Goal: Task Accomplishment & Management: Use online tool/utility

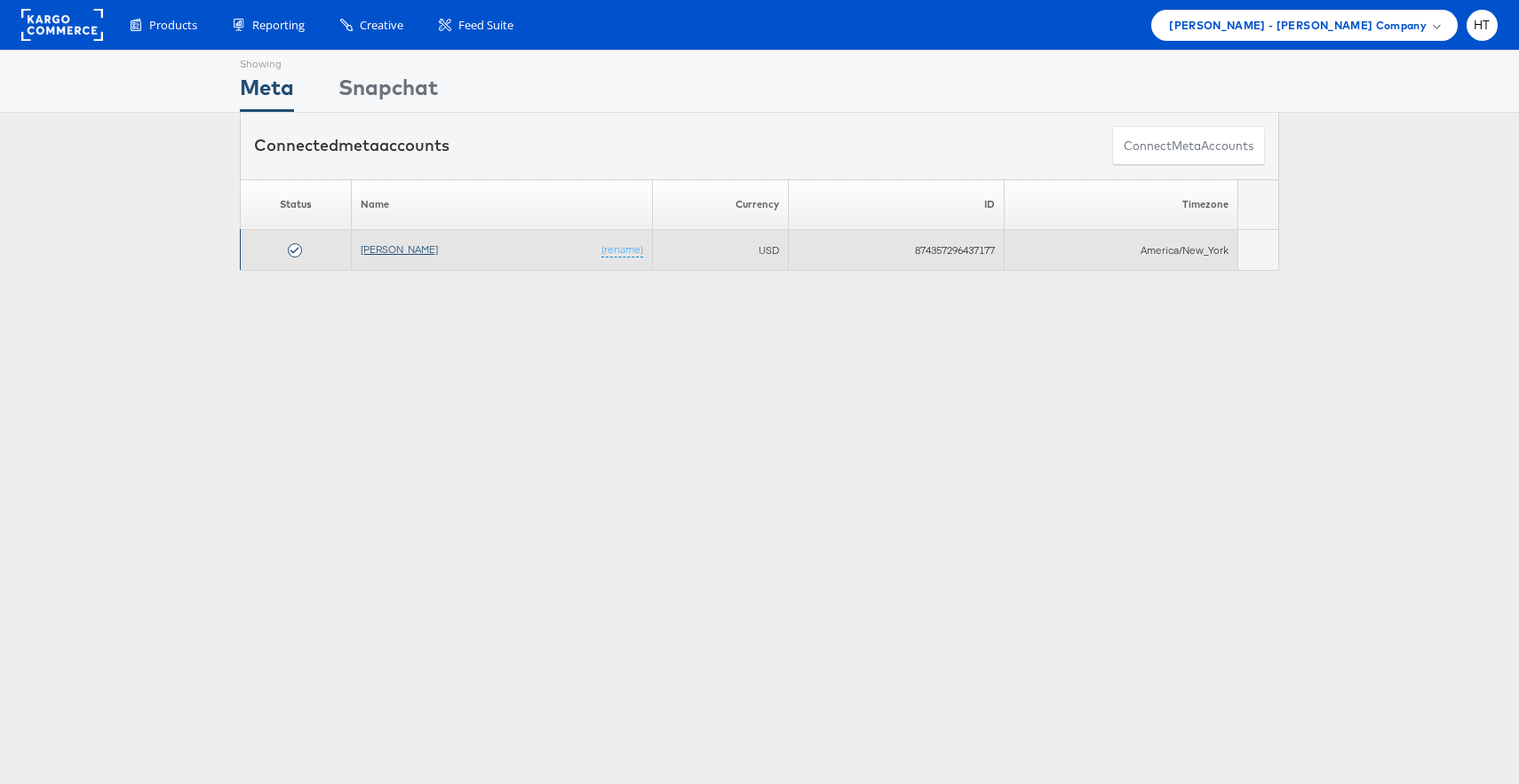
click at [390, 249] on link "[PERSON_NAME]" at bounding box center [398, 249] width 77 height 14
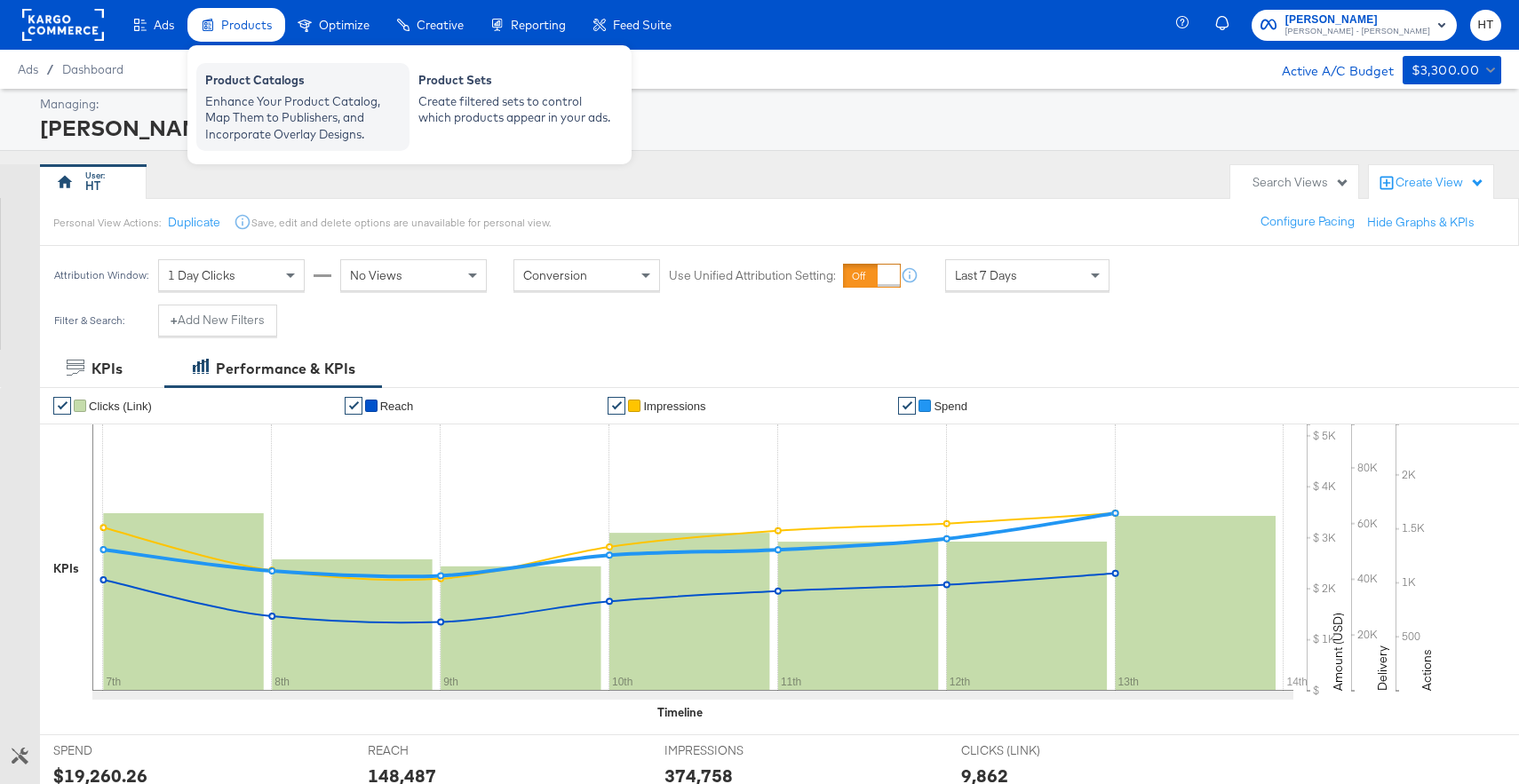
click at [260, 98] on div "Enhance Your Product Catalog, Map Them to Publishers, and Incorporate Overlay D…" at bounding box center [302, 118] width 195 height 50
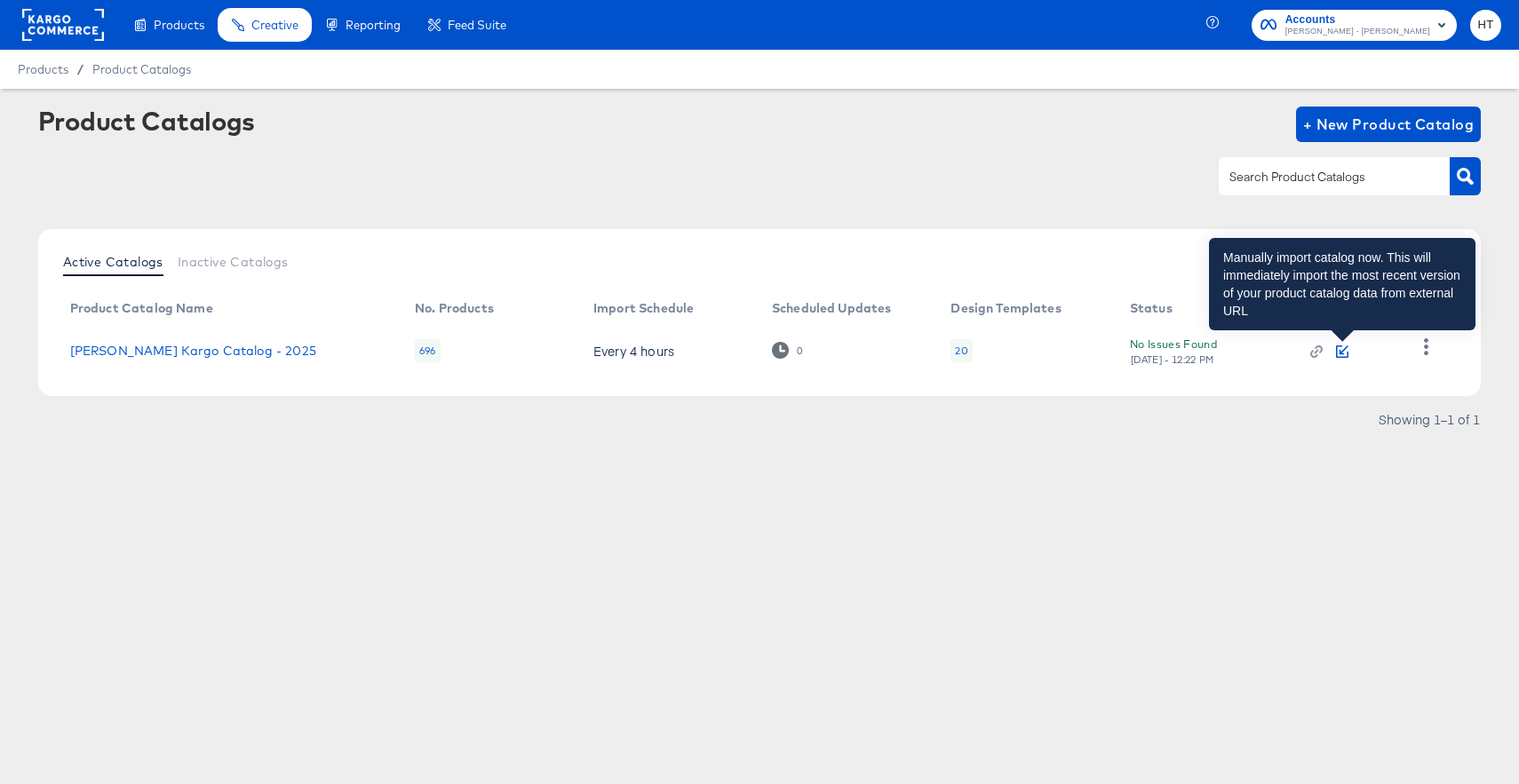
click at [1339, 347] on icon "button" at bounding box center [1342, 352] width 13 height 13
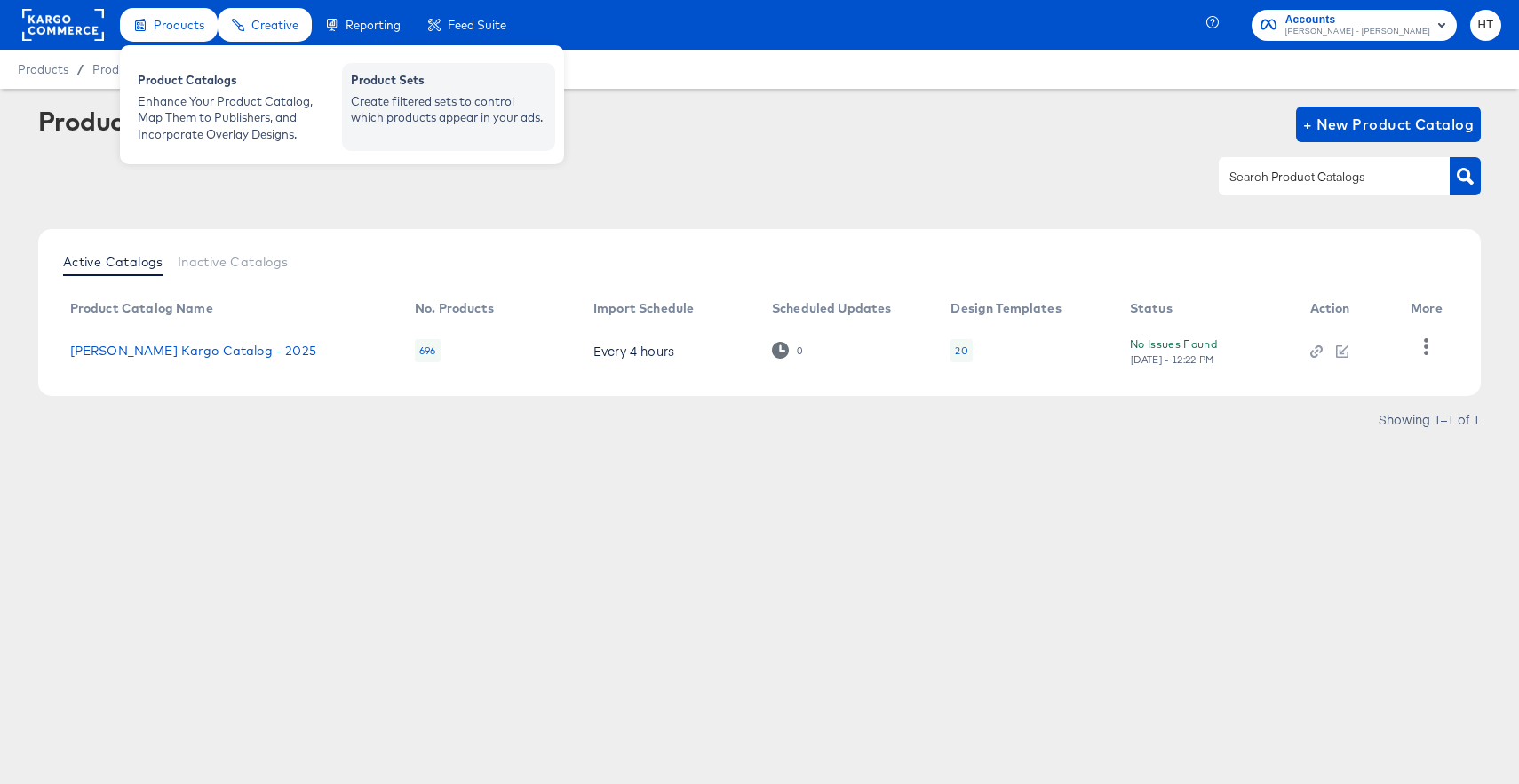
click at [388, 95] on div "Create filtered sets to control which products appear in your ads." at bounding box center [448, 110] width 195 height 33
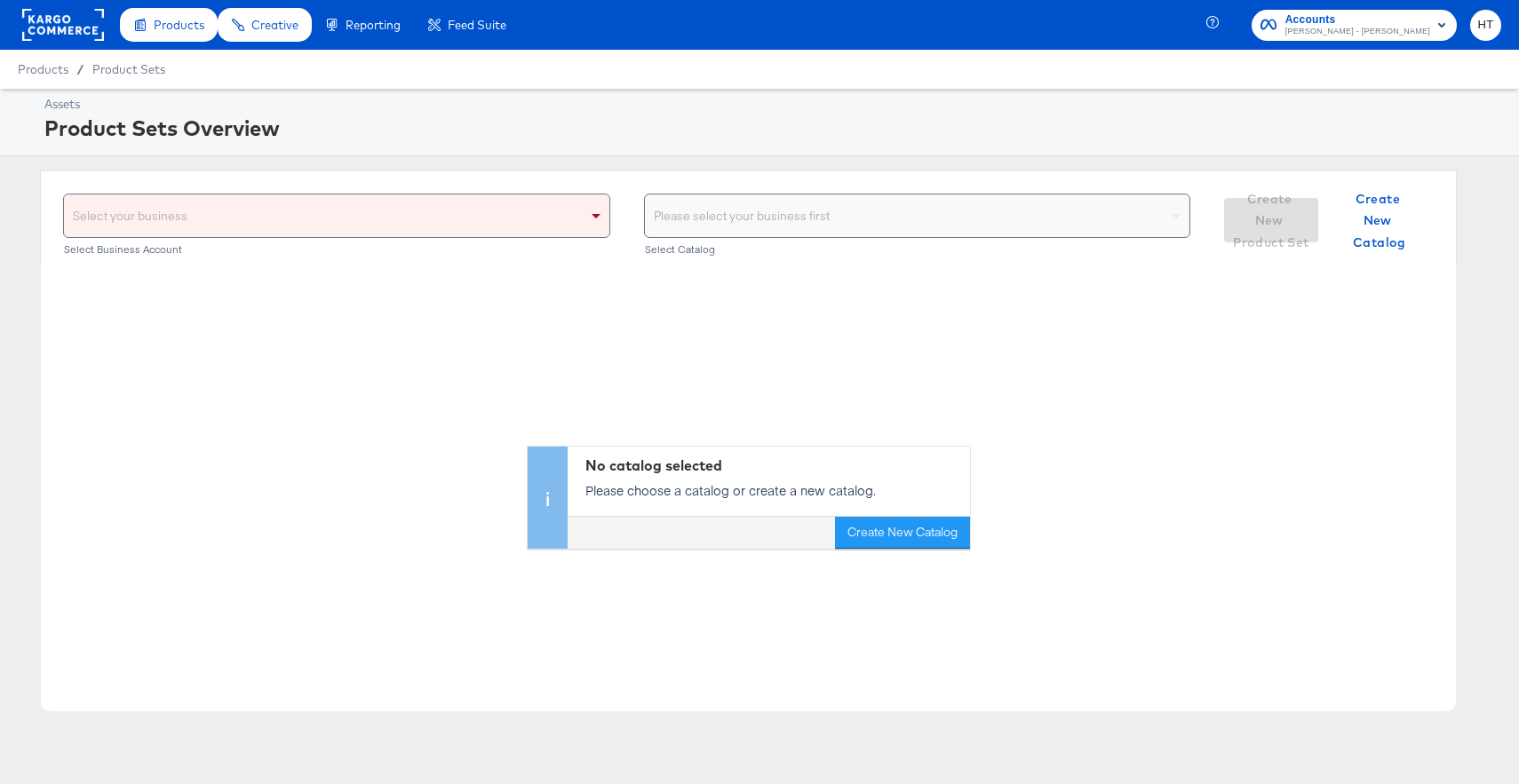
click at [537, 214] on div "Select your business" at bounding box center [336, 215] width 545 height 43
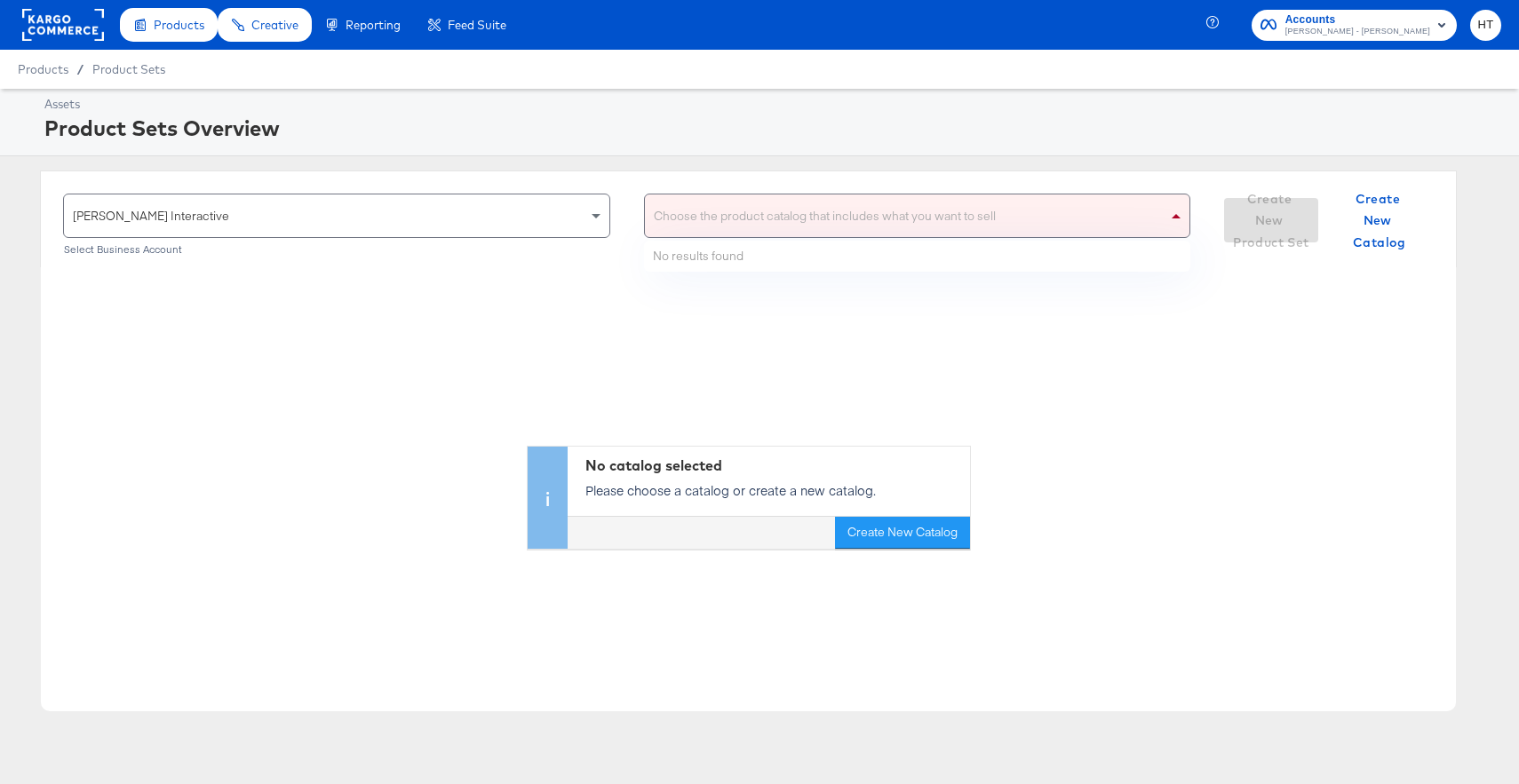
click at [777, 221] on div "Choose the product catalog that includes what you want to sell" at bounding box center [917, 215] width 545 height 43
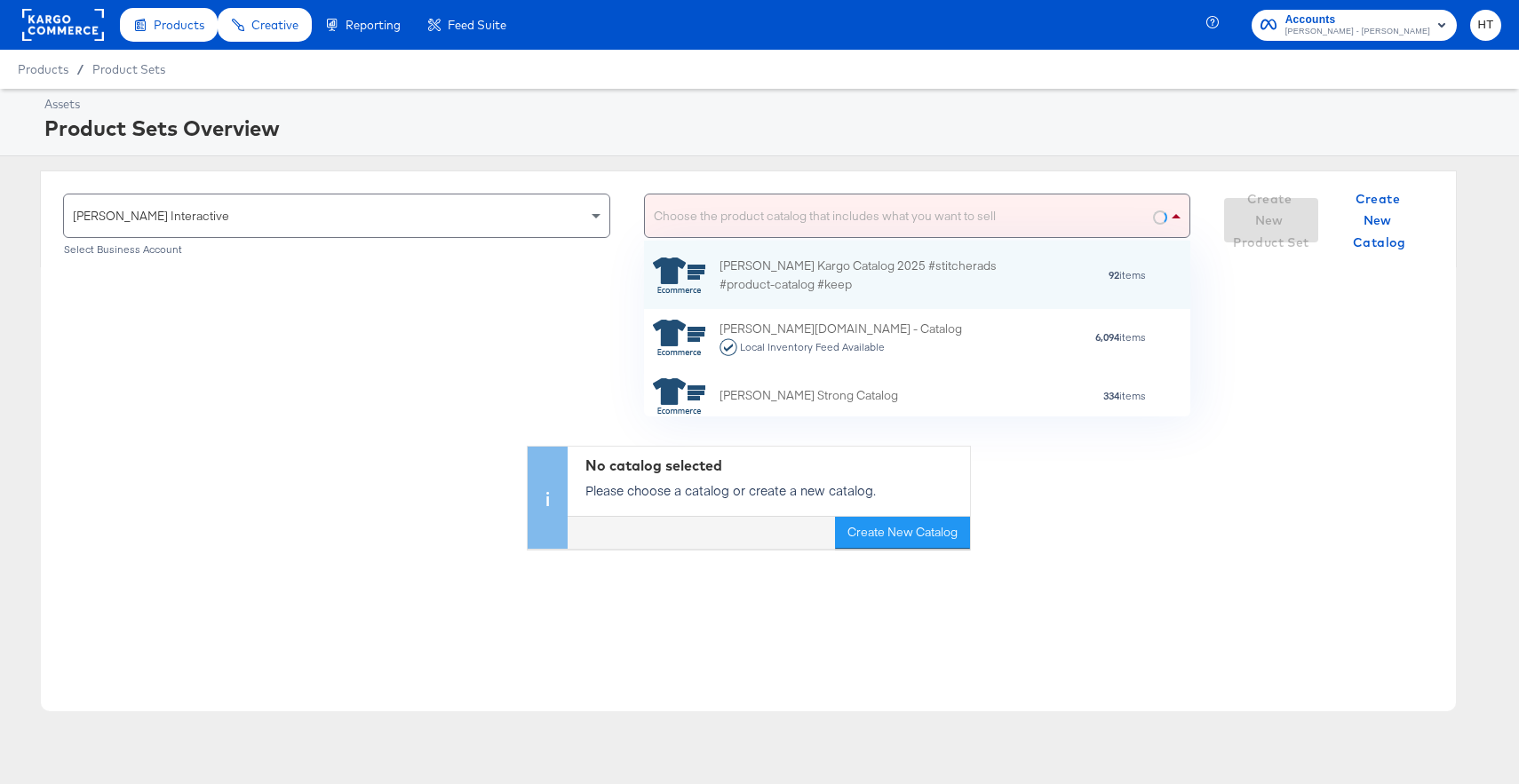
scroll to position [176, 546]
click at [804, 263] on div "Alexis Bittar Kargo Catalog 2025 #stitcherads #product-catalog #keep" at bounding box center [875, 275] width 311 height 37
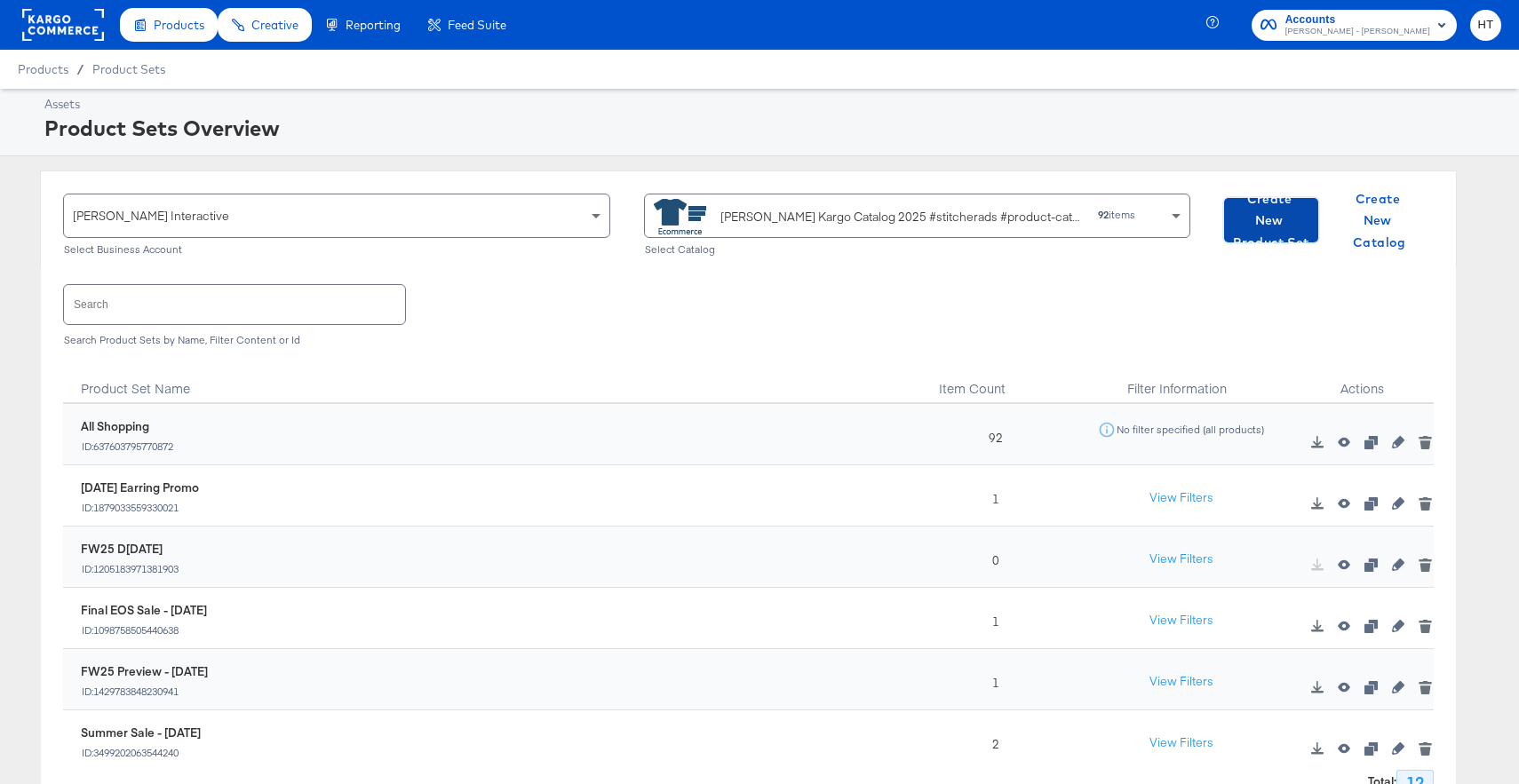
click at [1274, 209] on span "Create New Product Set" at bounding box center [1271, 220] width 80 height 65
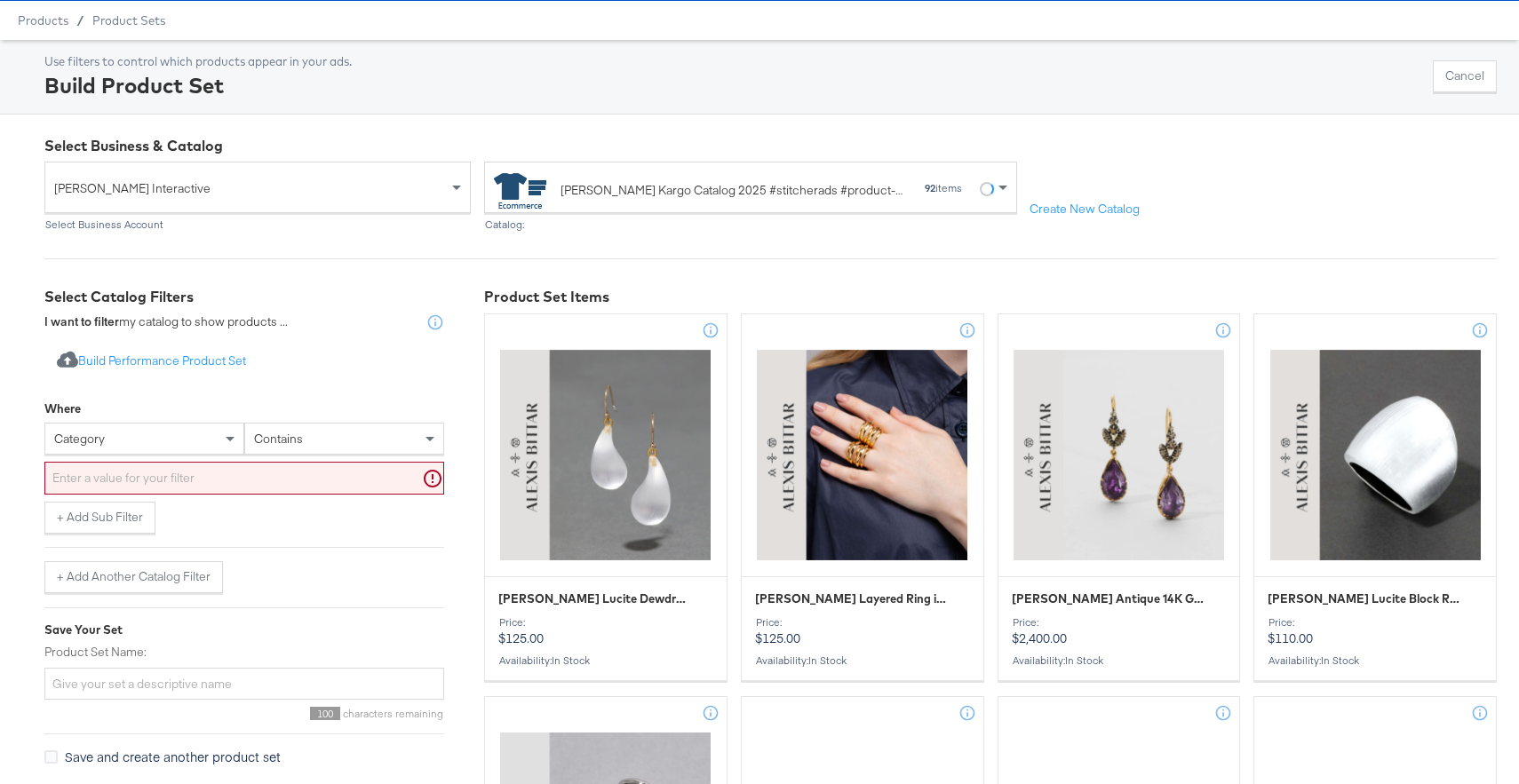
scroll to position [148, 0]
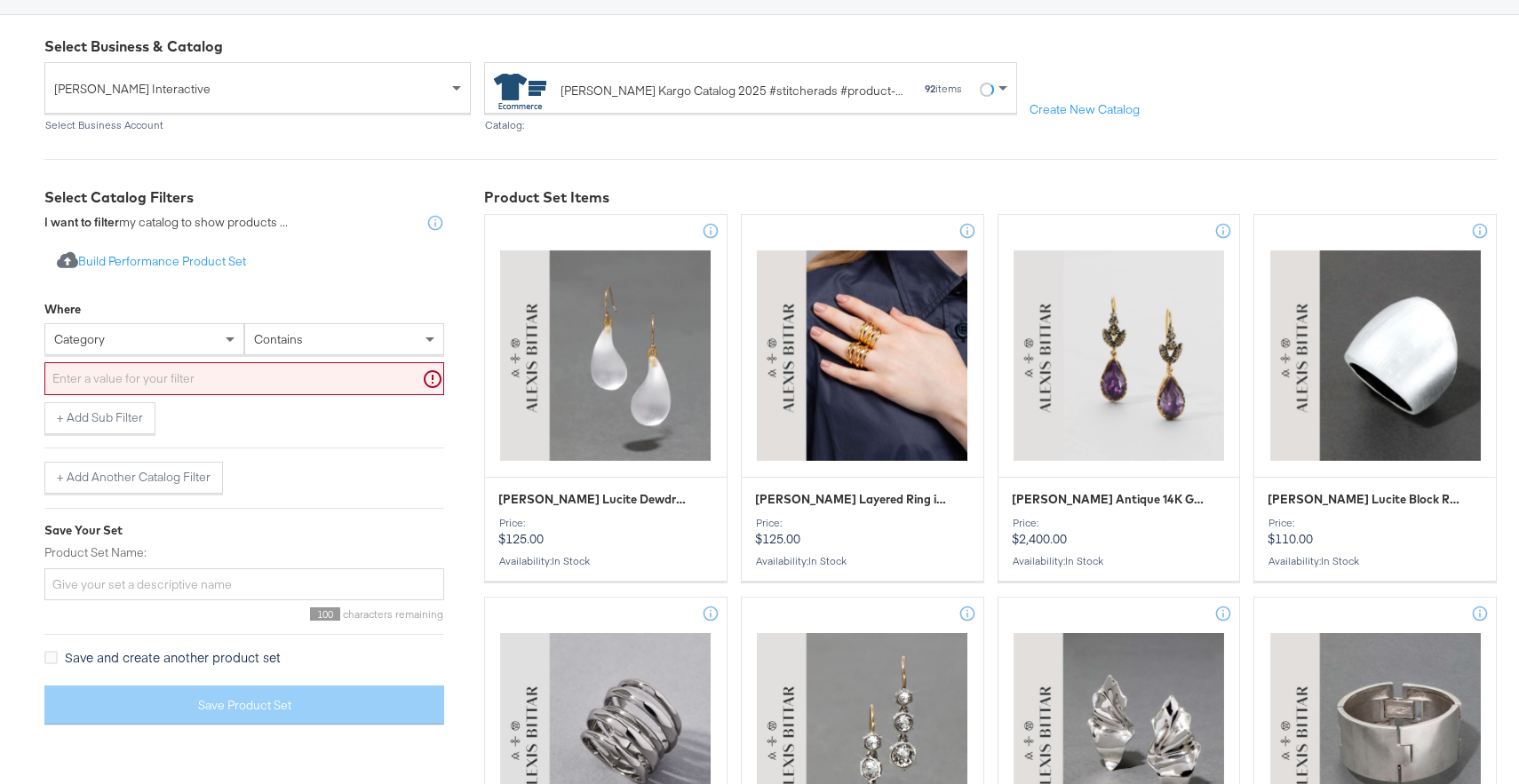
click at [199, 342] on div "category" at bounding box center [144, 338] width 198 height 30
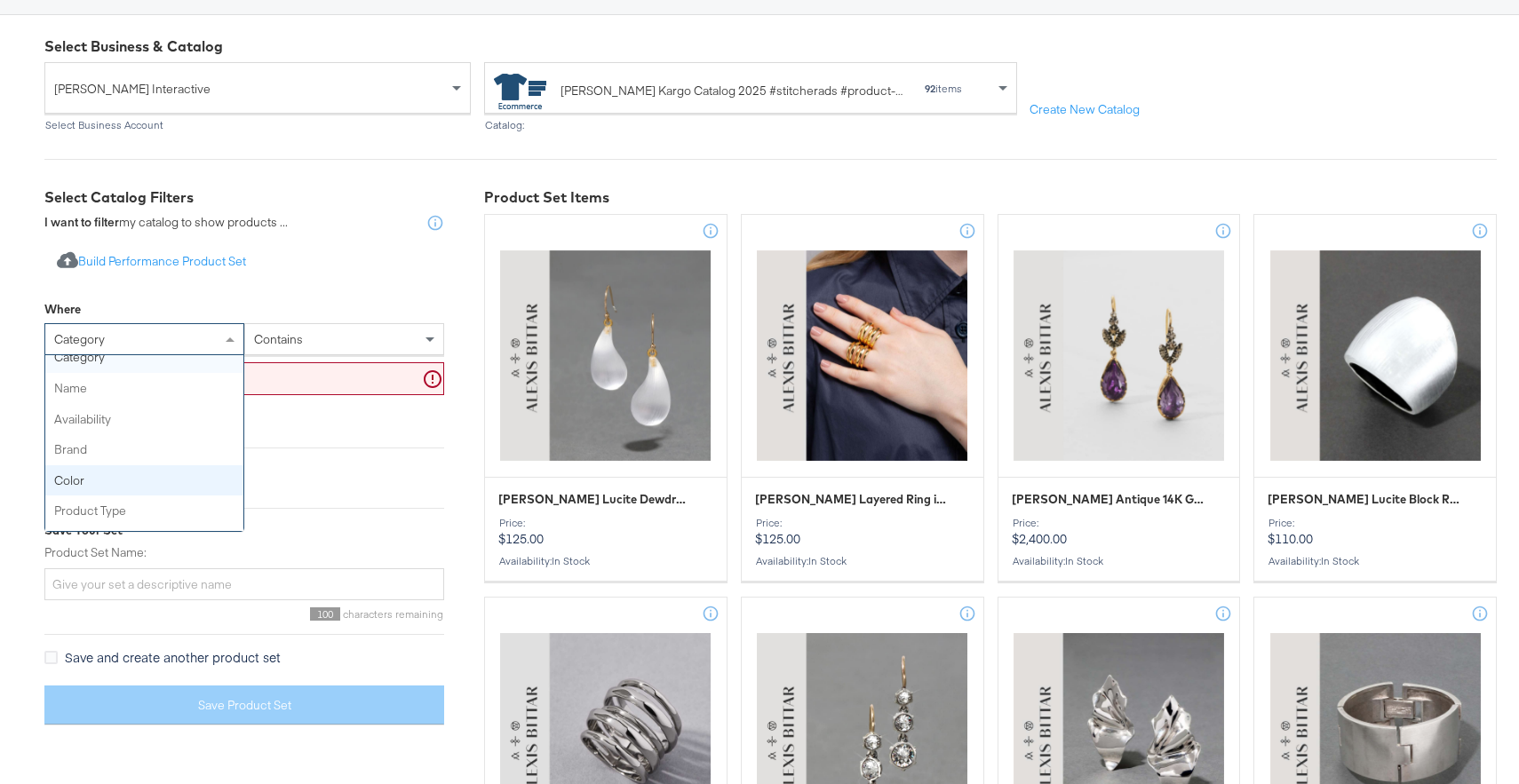
scroll to position [0, 0]
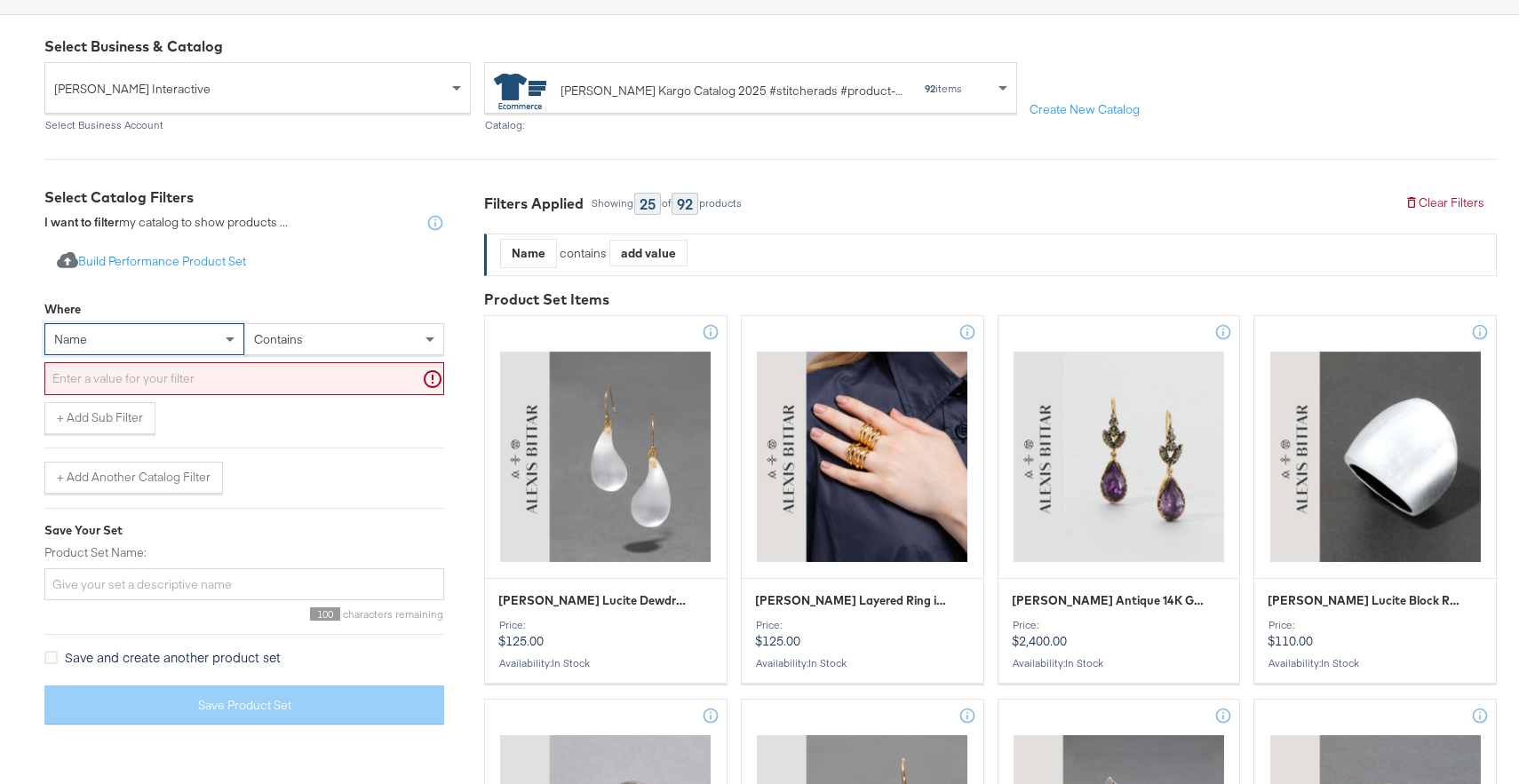
click at [332, 335] on div "contains" at bounding box center [344, 338] width 198 height 30
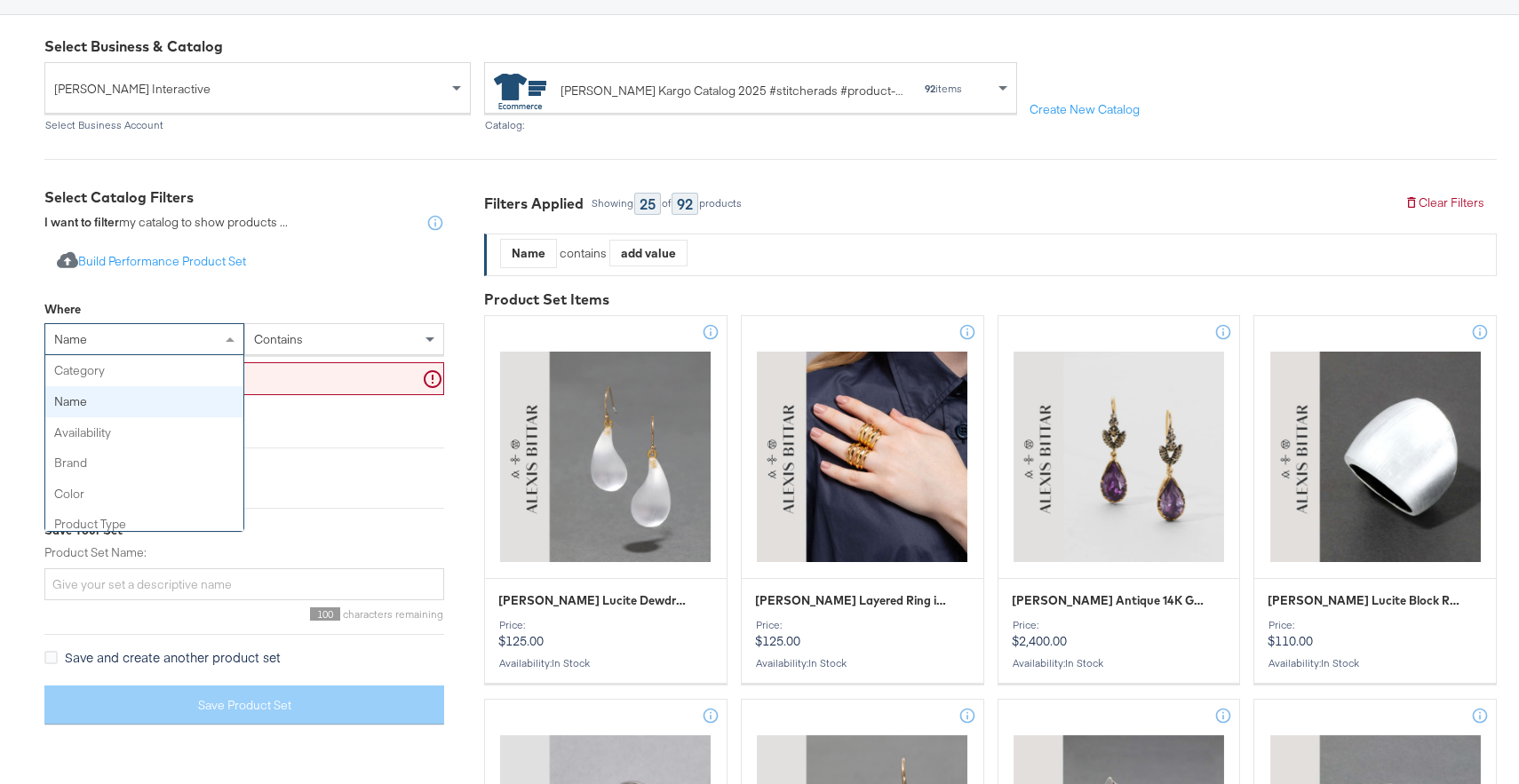
click at [172, 345] on div "name" at bounding box center [144, 338] width 198 height 30
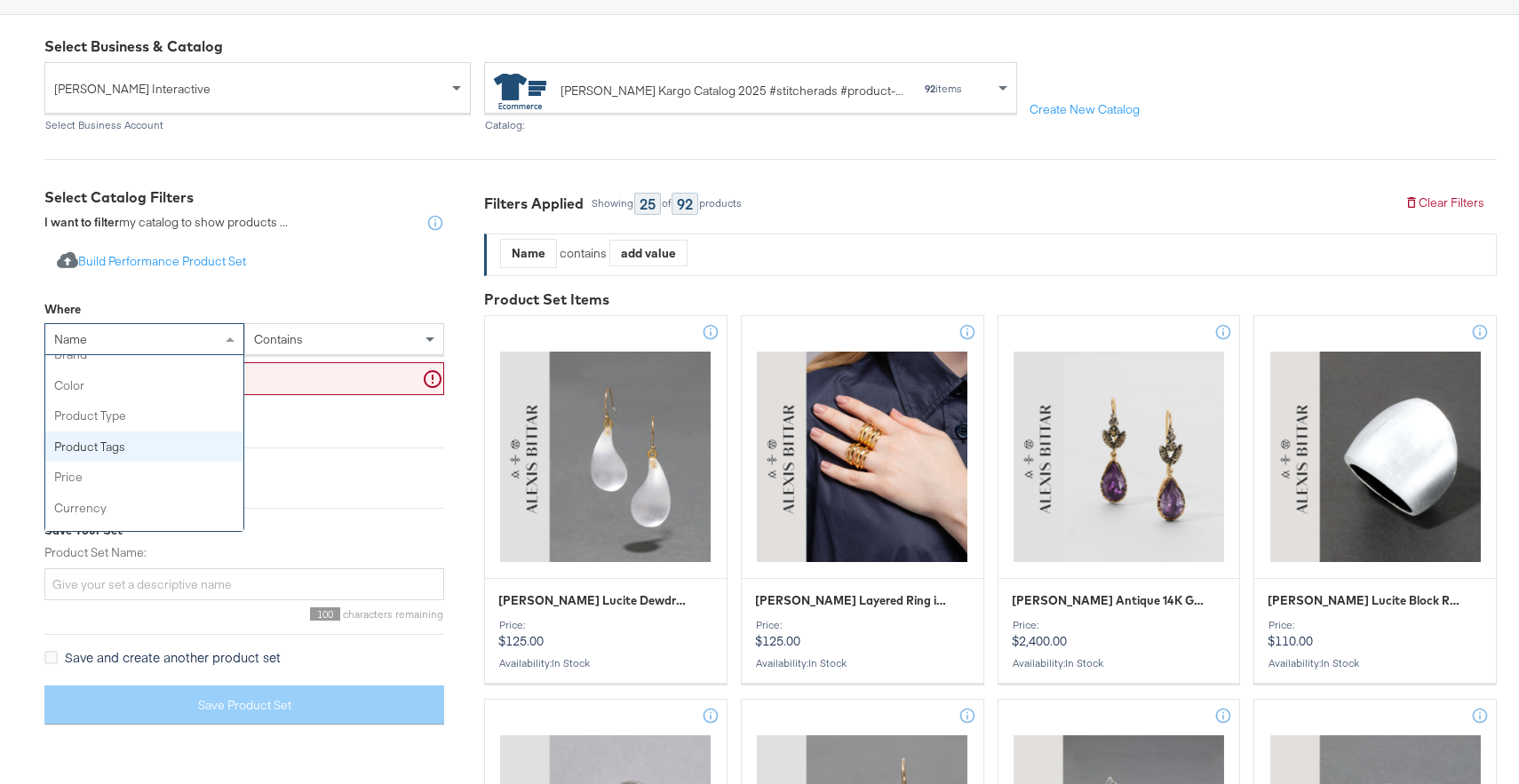
click at [328, 406] on div "+ Add Sub Filter" at bounding box center [244, 417] width 399 height 32
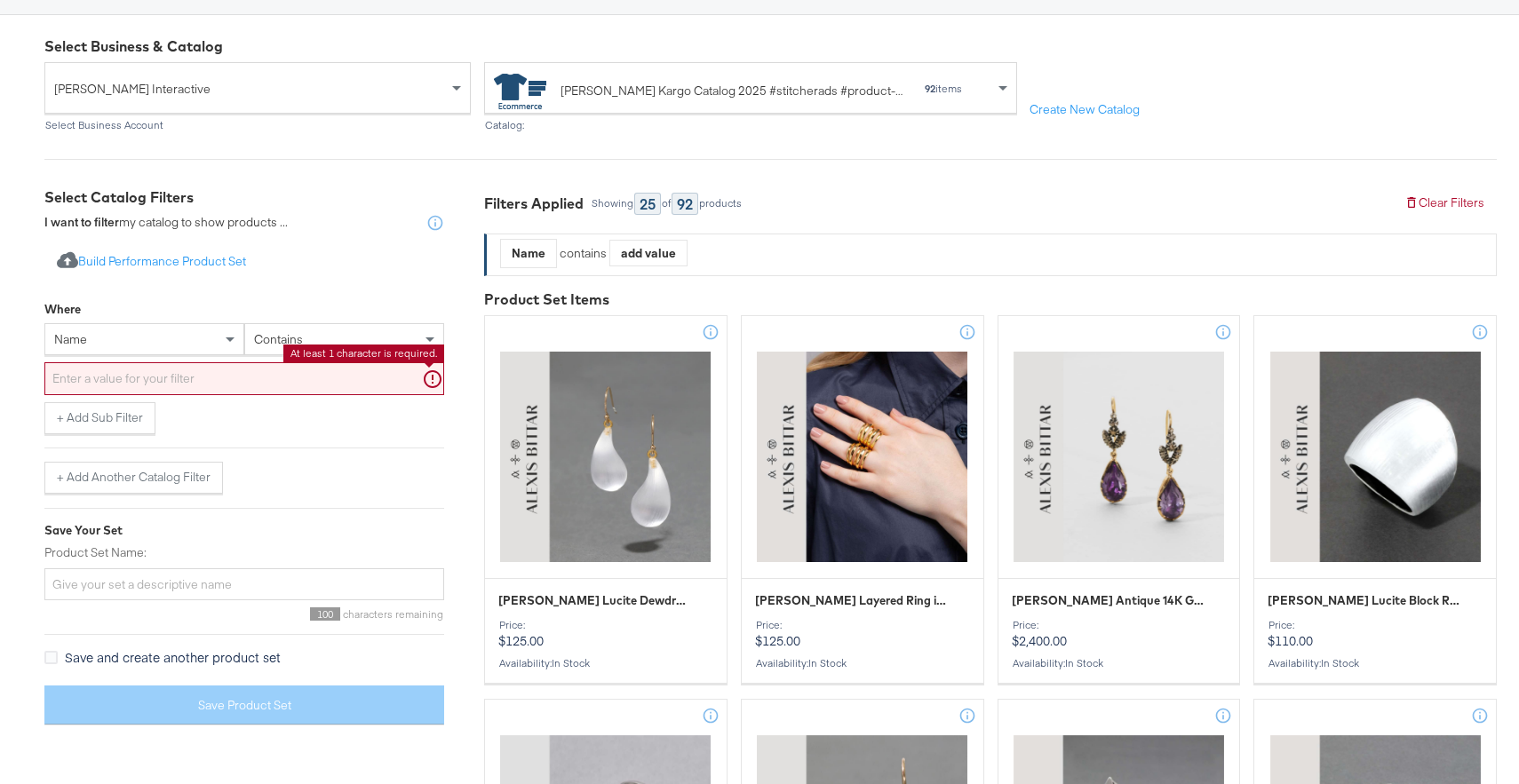
click at [179, 378] on input "text" at bounding box center [244, 378] width 399 height 33
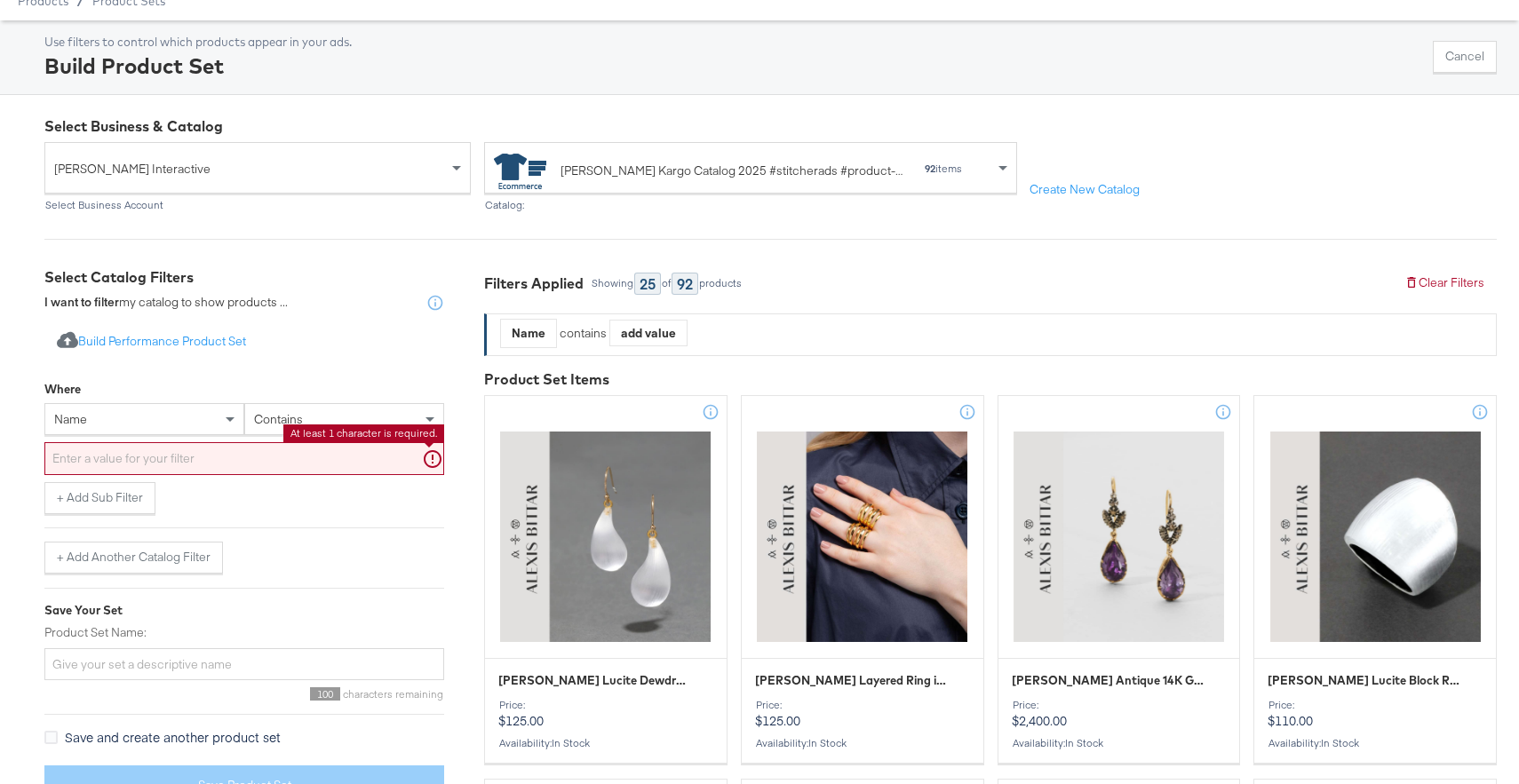
scroll to position [0, 0]
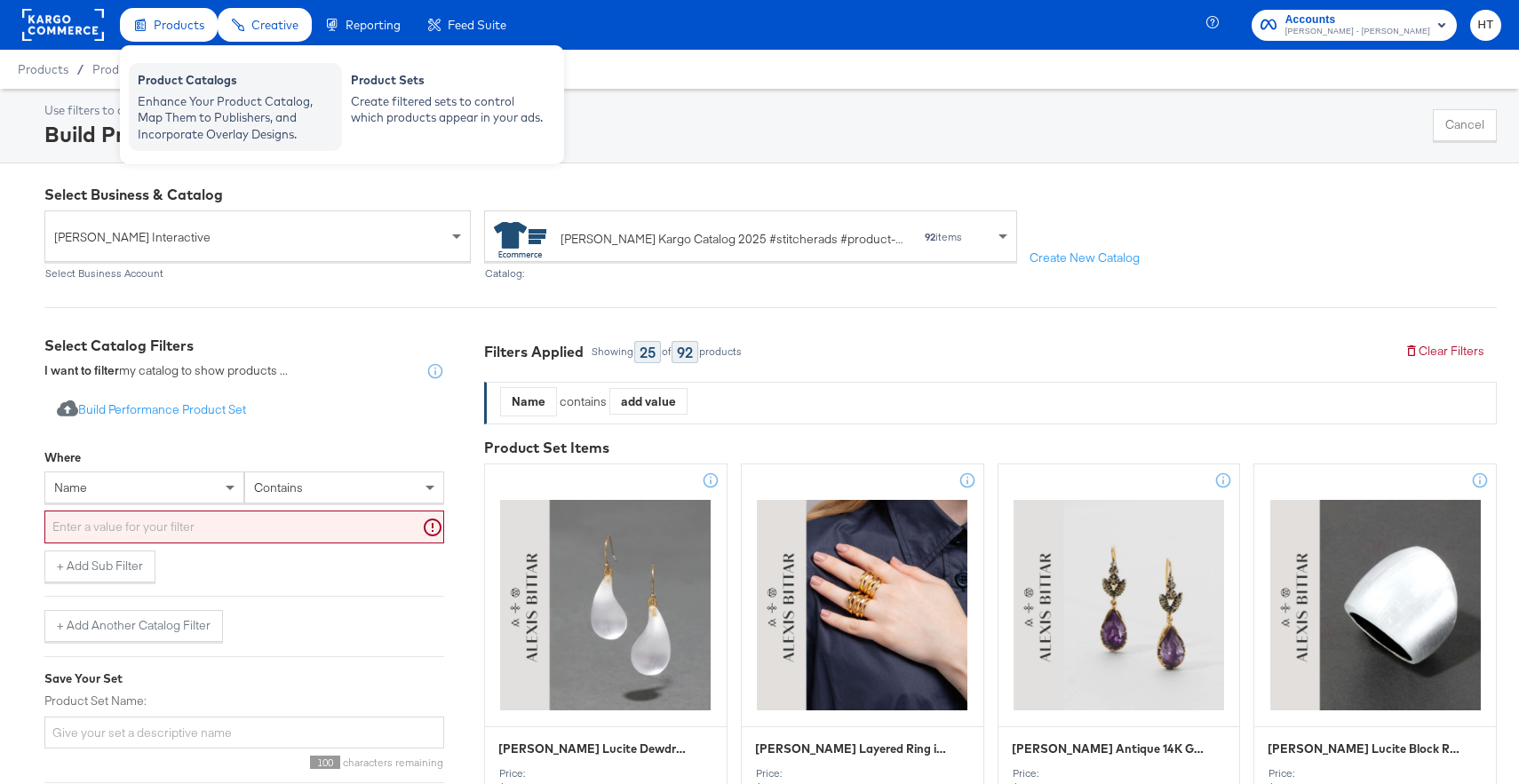
click at [200, 77] on div "Product Catalogs" at bounding box center [235, 82] width 195 height 21
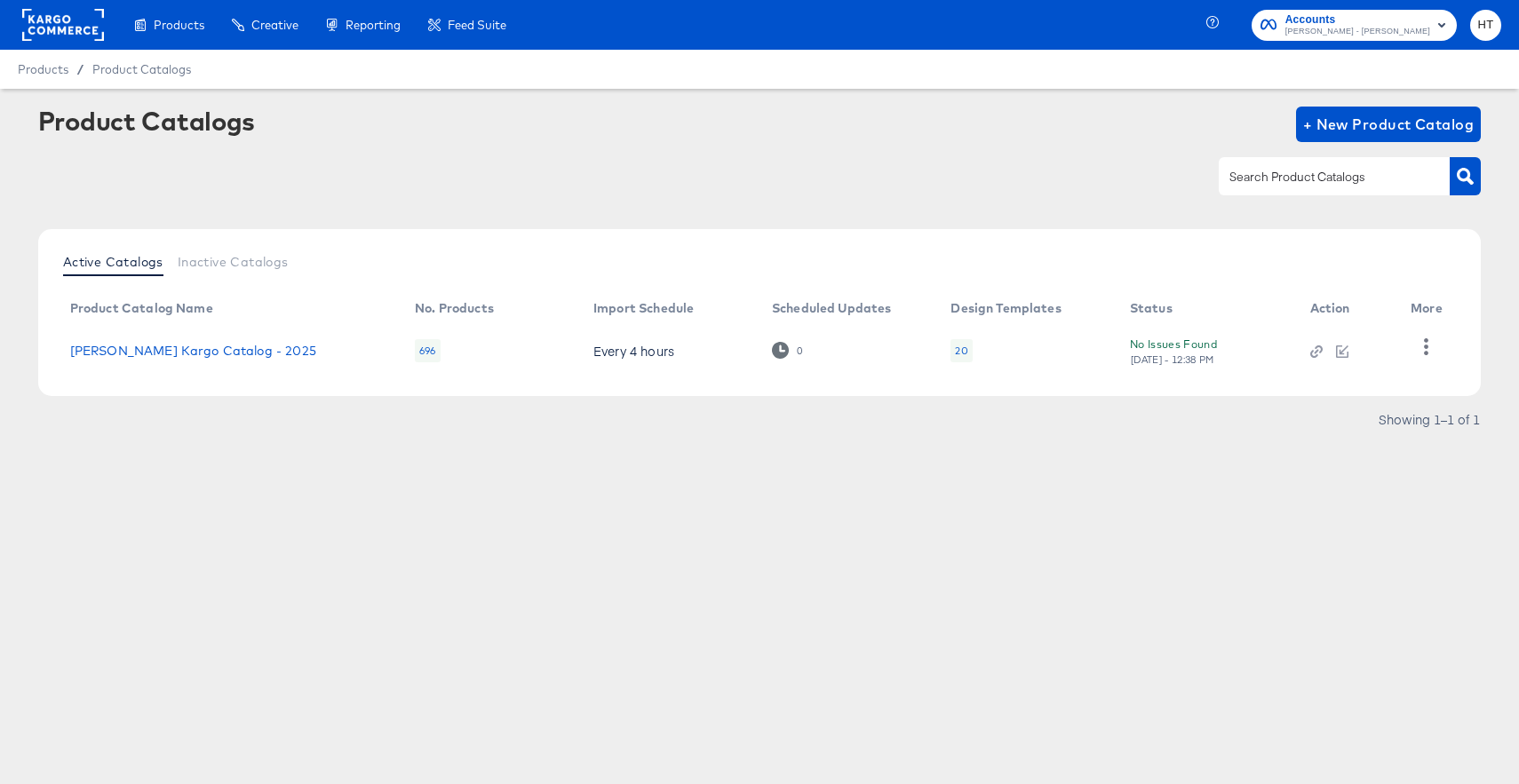
click at [652, 514] on div "Product Catalogs + New Product Catalog Active Catalogs Inactive Catalogs Produc…" at bounding box center [760, 310] width 1519 height 444
